Goal: Information Seeking & Learning: Learn about a topic

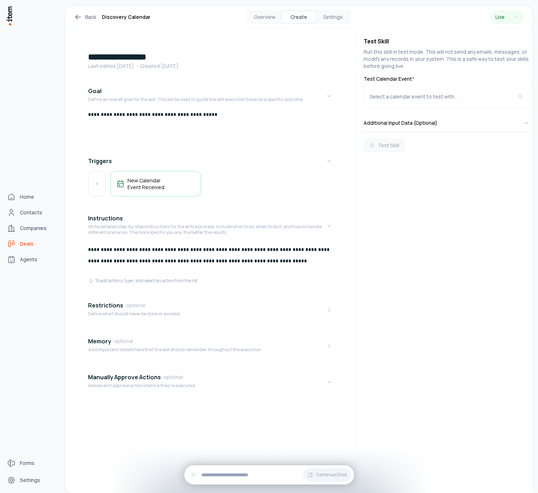
click at [25, 242] on span "Deals" at bounding box center [26, 243] width 13 height 7
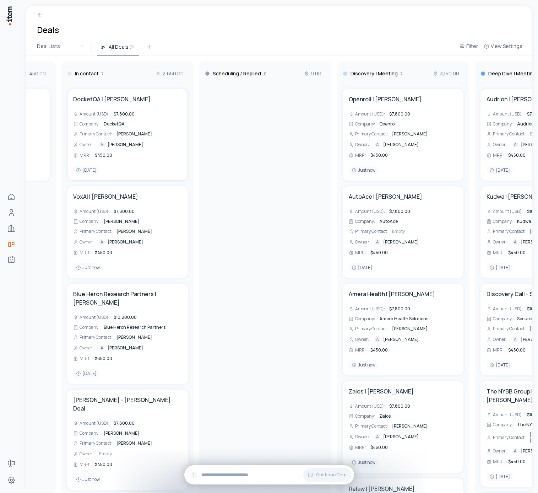
scroll to position [0, 115]
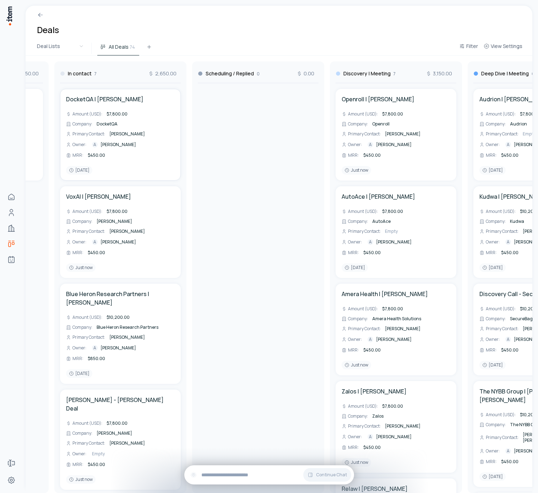
click at [119, 137] on div "[PERSON_NAME]" at bounding box center [127, 133] width 38 height 7
click at [103, 124] on span "DocketQA" at bounding box center [107, 124] width 21 height 6
click at [117, 112] on span "$7,800.00" at bounding box center [117, 114] width 21 height 6
click at [110, 99] on h4 "DocketQA | [PERSON_NAME]" at bounding box center [104, 99] width 77 height 9
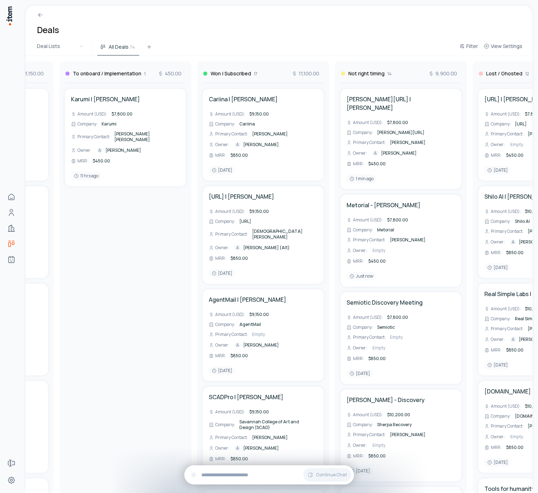
scroll to position [0, 807]
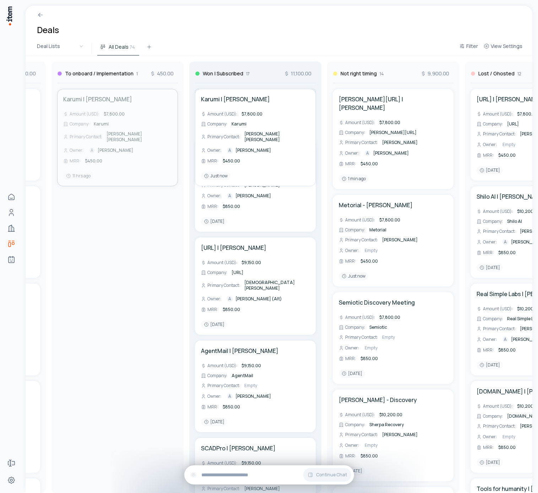
drag, startPoint x: 125, startPoint y: 110, endPoint x: 227, endPoint y: 109, distance: 101.9
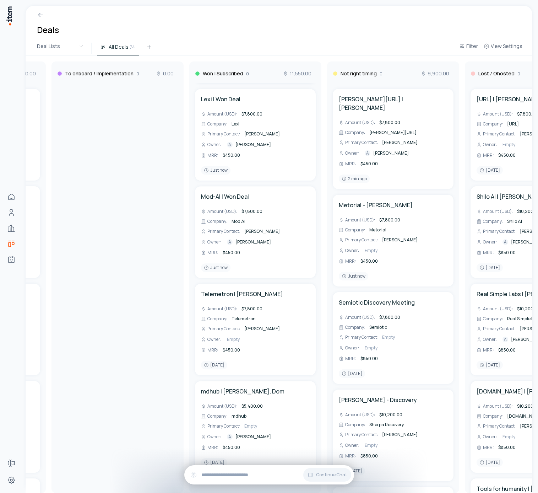
scroll to position [1354, 0]
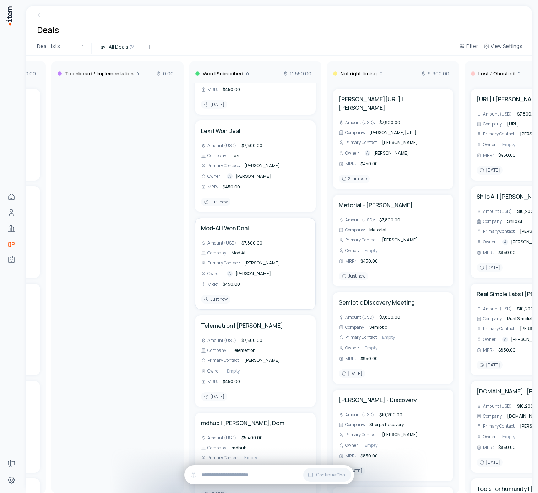
click at [248, 239] on div "$7,800.00" at bounding box center [252, 242] width 24 height 7
click at [238, 250] on span "Mod Ai" at bounding box center [239, 253] width 14 height 6
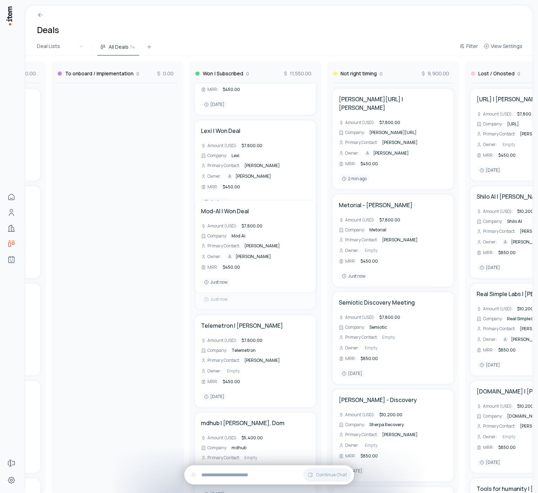
click at [261, 260] on span "[PERSON_NAME]" at bounding box center [262, 263] width 36 height 6
click at [258, 271] on span "[PERSON_NAME]" at bounding box center [254, 274] width 36 height 6
click at [295, 256] on html "Home Contacts Companies Deals Agents Forms Settings Deals Deal Lists All Deals …" at bounding box center [269, 246] width 538 height 493
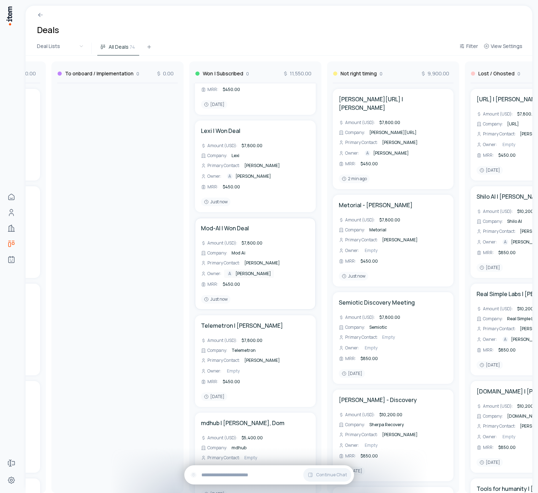
click at [252, 271] on span "[PERSON_NAME]" at bounding box center [254, 274] width 36 height 6
click at [288, 261] on html "Home Contacts Companies Deals Agents Forms Settings Deals Deal Lists All Deals …" at bounding box center [269, 246] width 538 height 493
drag, startPoint x: 268, startPoint y: 275, endPoint x: 279, endPoint y: 275, distance: 11.0
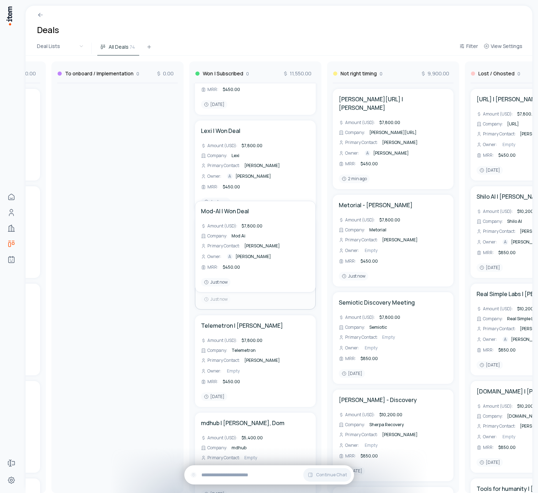
click at [227, 281] on span "$450.00" at bounding box center [231, 284] width 17 height 6
click at [297, 281] on div "MRR : ***" at bounding box center [255, 284] width 109 height 7
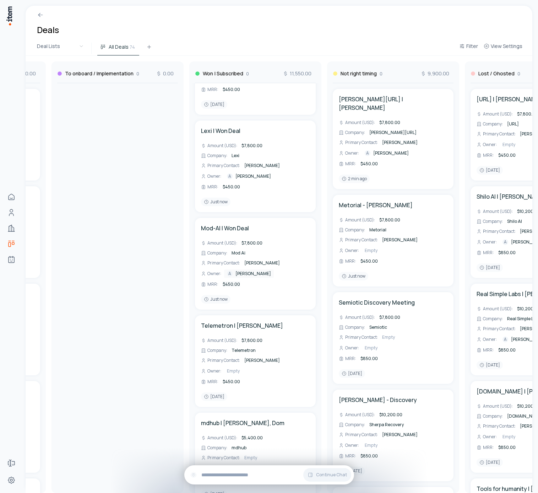
click at [235, 281] on span "$450.00" at bounding box center [231, 284] width 17 height 6
click at [297, 281] on div "MRR : ***" at bounding box center [255, 284] width 109 height 7
click at [233, 378] on span "$450.00" at bounding box center [231, 381] width 17 height 6
click at [272, 379] on div "Telemetron | [PERSON_NAME] Amount (USD) : $7,800.00 Company : Telemetron Primar…" at bounding box center [255, 361] width 109 height 80
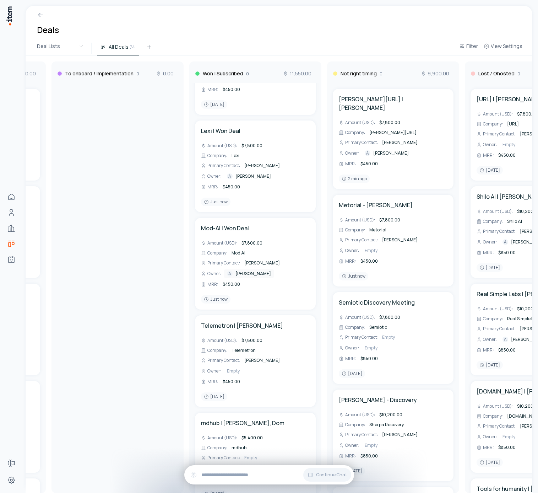
click at [244, 347] on span "Telemetron" at bounding box center [244, 350] width 24 height 6
click at [253, 337] on span "$7,800.00" at bounding box center [252, 340] width 21 height 6
click at [295, 357] on div "Primary Contact : [PERSON_NAME]" at bounding box center [255, 360] width 109 height 7
click at [391, 217] on span "$7,800.00" at bounding box center [389, 220] width 21 height 6
click at [364, 258] on span "$450.00" at bounding box center [369, 261] width 17 height 6
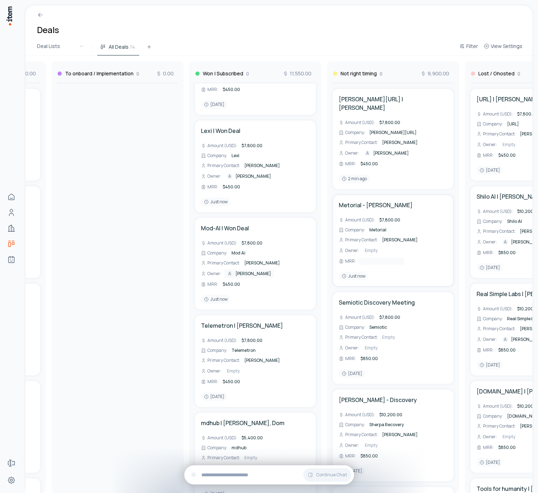
click at [389, 261] on div "Metorial - [PERSON_NAME] (USD) : $7,800.00 Company : Metorial Primary Contact :…" at bounding box center [393, 241] width 109 height 80
click at [374, 161] on span "$450.00" at bounding box center [369, 164] width 17 height 6
click at [393, 119] on span "$7,800.00" at bounding box center [389, 122] width 21 height 6
click at [439, 130] on div "Amount (USD) : **** Company : [PERSON_NAME][URL] Primary Contact : [PERSON_NAME…" at bounding box center [393, 143] width 109 height 48
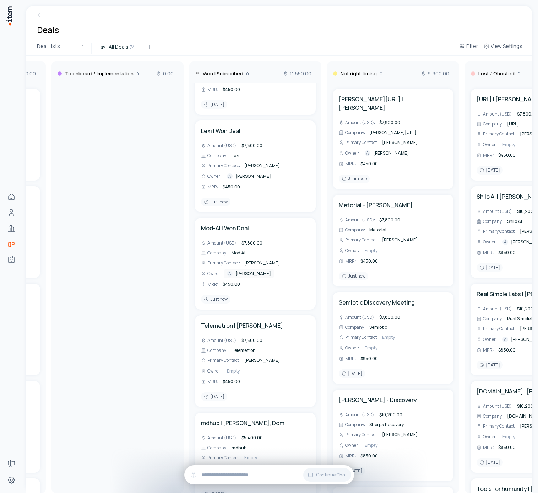
click at [261, 72] on div "Won | Subscribed 0 11,550.00" at bounding box center [255, 72] width 121 height 22
click at [256, 76] on div "Won | Subscribed 0 11,550.00" at bounding box center [255, 72] width 121 height 22
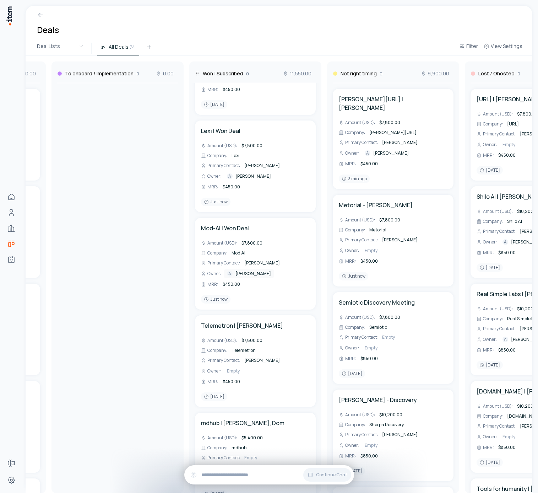
click at [256, 76] on div "Won | Subscribed 0 11,550.00" at bounding box center [255, 72] width 121 height 22
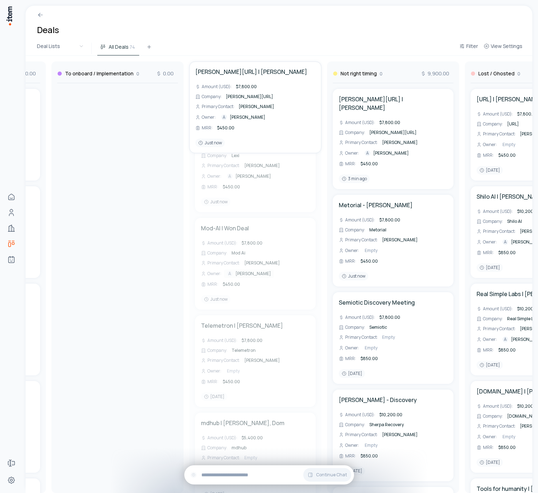
drag, startPoint x: 256, startPoint y: 76, endPoint x: 248, endPoint y: 67, distance: 12.1
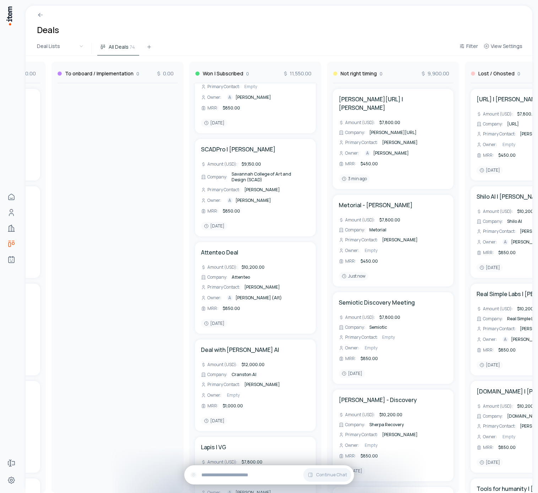
scroll to position [0, 0]
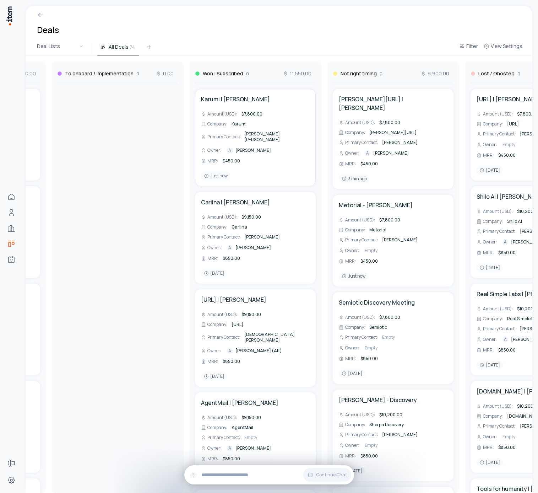
click at [256, 112] on span "$7,800.00" at bounding box center [252, 114] width 21 height 6
click at [257, 115] on input "****" at bounding box center [262, 113] width 45 height 7
click at [231, 124] on div "Karumi" at bounding box center [239, 123] width 18 height 7
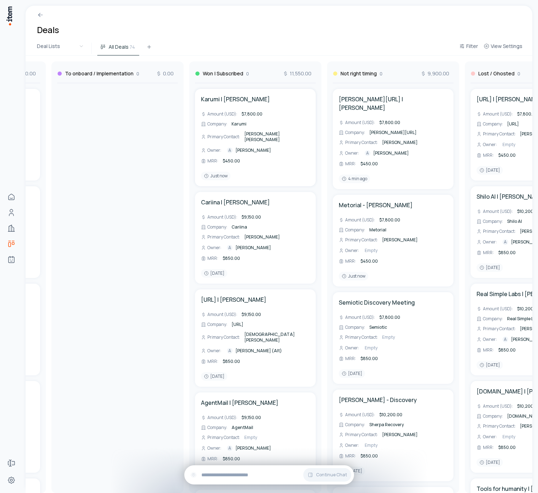
click at [263, 136] on span "[PERSON_NAME] [PERSON_NAME]" at bounding box center [262, 137] width 36 height 12
click at [263, 134] on span "[PERSON_NAME] [PERSON_NAME]" at bounding box center [262, 137] width 36 height 12
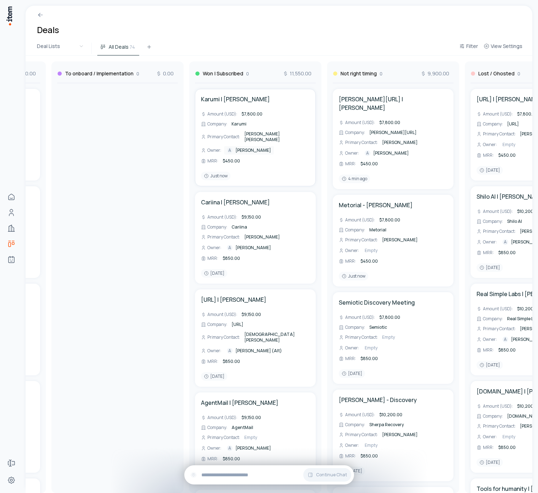
click at [242, 147] on span "[PERSON_NAME]" at bounding box center [254, 150] width 36 height 6
click at [294, 142] on html "Home Contacts Companies Deals Agents Forms Settings Deals Deal Lists All Deals …" at bounding box center [269, 246] width 538 height 493
click at [227, 158] on span "$450.00" at bounding box center [231, 161] width 17 height 6
click at [298, 162] on div "[PERSON_NAME] | [PERSON_NAME] (USD) : $7,800.00 Company : Karumi Primary Contac…" at bounding box center [255, 137] width 109 height 85
click at [242, 147] on span "[PERSON_NAME]" at bounding box center [254, 150] width 36 height 6
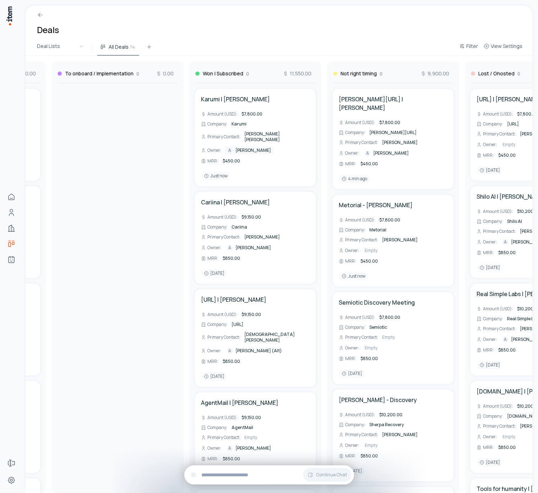
click at [304, 151] on html "Home Contacts Companies Deals Agents Forms Settings Deals Deal Lists All Deals …" at bounding box center [269, 246] width 538 height 493
click at [260, 129] on div "Amount (USD) : $7,800.00 Company : Karumi Primary Contact : [PERSON_NAME] [PERS…" at bounding box center [255, 137] width 109 height 54
click at [236, 121] on span "Karumi" at bounding box center [239, 124] width 15 height 6
click at [259, 132] on span "[PERSON_NAME] [PERSON_NAME]" at bounding box center [262, 137] width 36 height 12
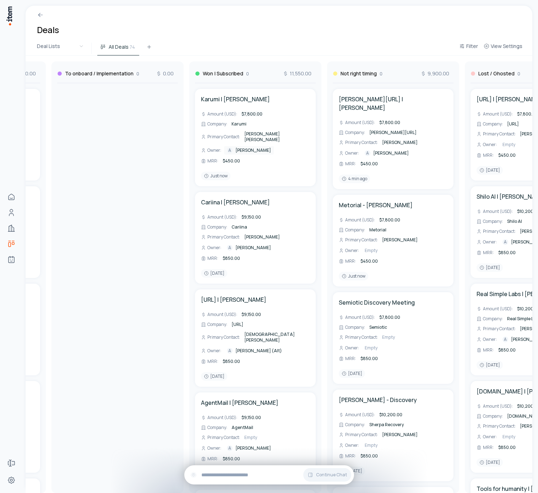
click at [247, 112] on span "$7,800.00" at bounding box center [252, 114] width 21 height 6
click at [277, 99] on div "Karumi | [PERSON_NAME]" at bounding box center [255, 99] width 109 height 9
click at [237, 158] on span "$450.00" at bounding box center [231, 161] width 17 height 6
click at [243, 167] on div "[PERSON_NAME] | [PERSON_NAME] (USD) : $7,800.00 Company : Karumi Primary Contac…" at bounding box center [255, 137] width 109 height 85
